Goal: Navigation & Orientation: Find specific page/section

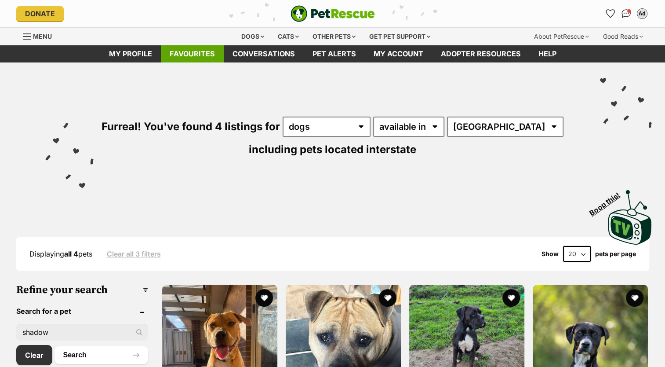
click at [202, 51] on link "Favourites" at bounding box center [192, 53] width 63 height 17
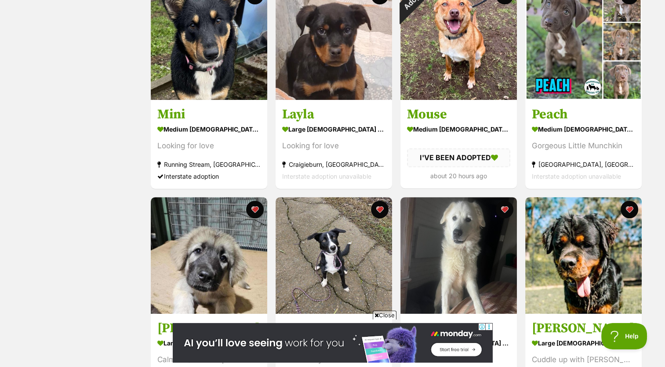
scroll to position [448, 0]
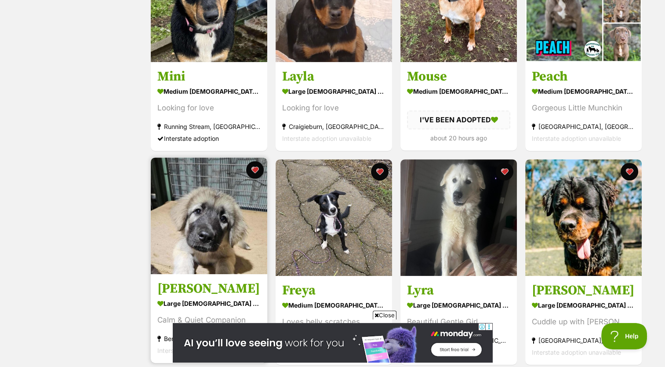
click at [215, 291] on h3 "[PERSON_NAME]" at bounding box center [208, 288] width 103 height 17
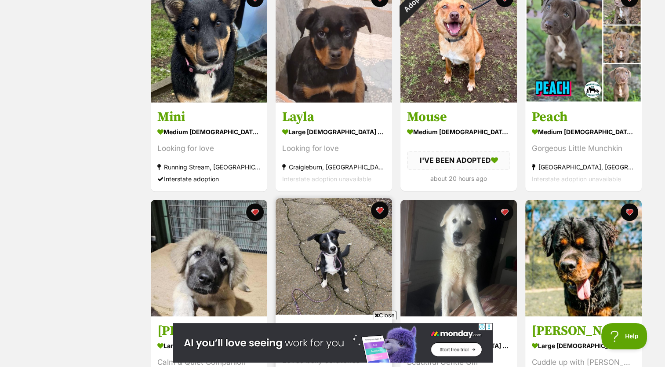
scroll to position [405, 0]
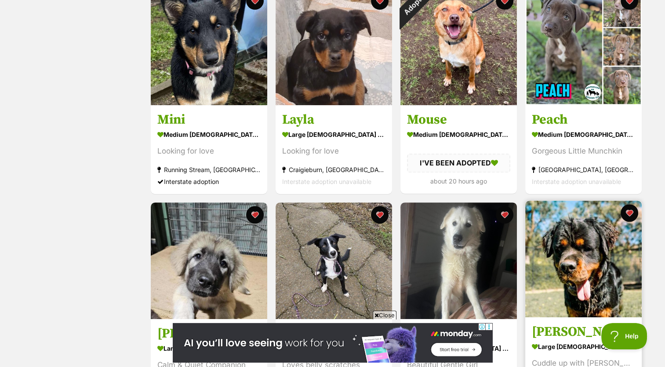
click at [567, 267] on img at bounding box center [583, 258] width 116 height 116
